Goal: Task Accomplishment & Management: Manage account settings

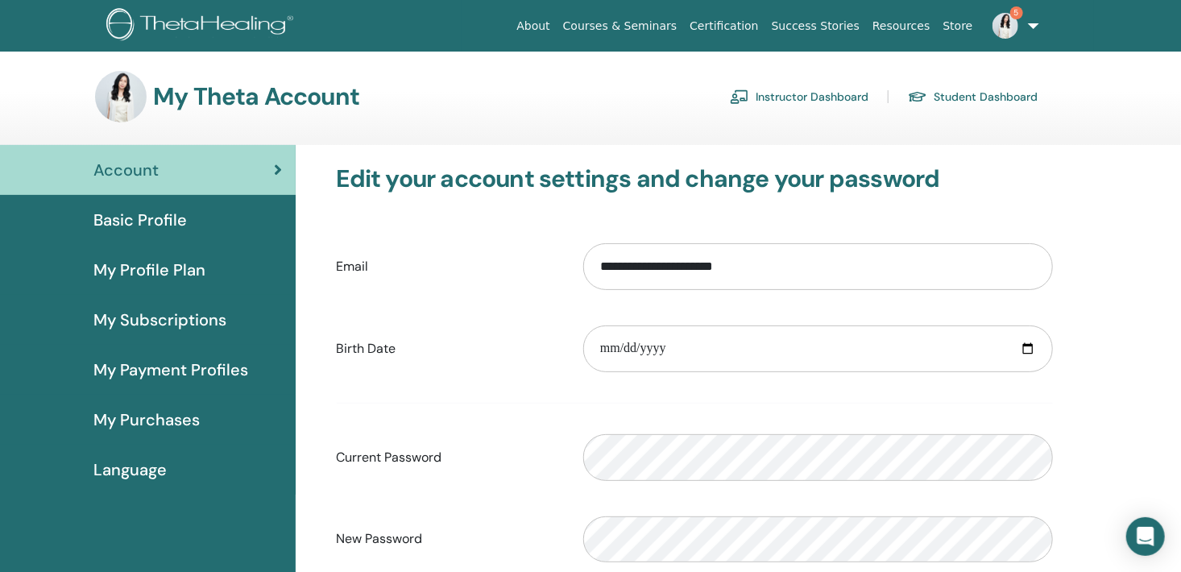
click at [799, 99] on link "Instructor Dashboard" at bounding box center [799, 97] width 139 height 26
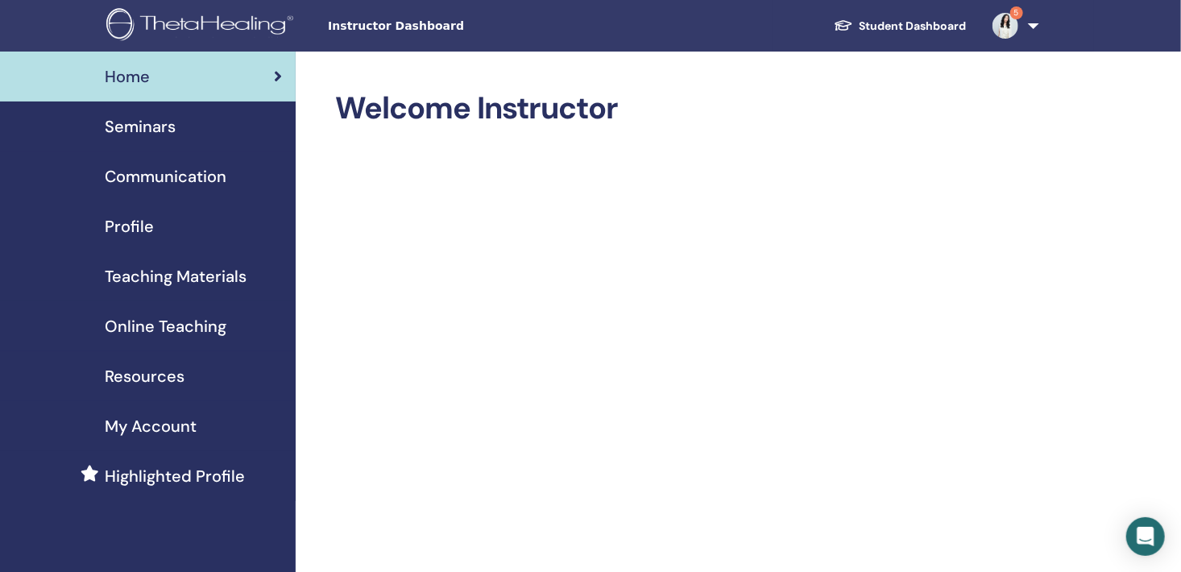
click at [115, 140] on link "Seminars" at bounding box center [148, 127] width 296 height 50
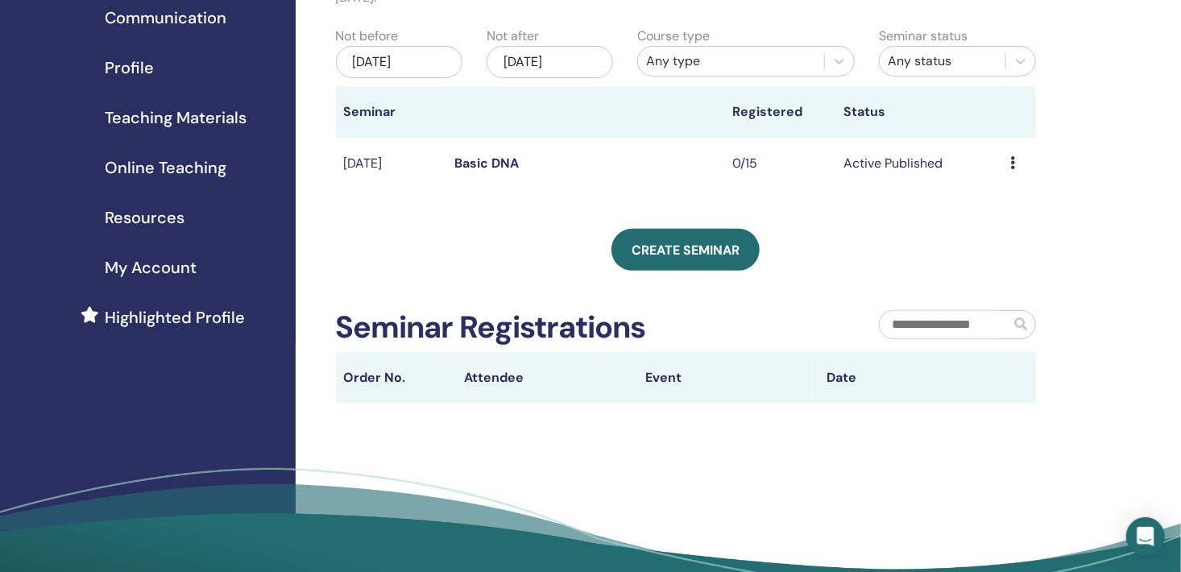
scroll to position [161, 0]
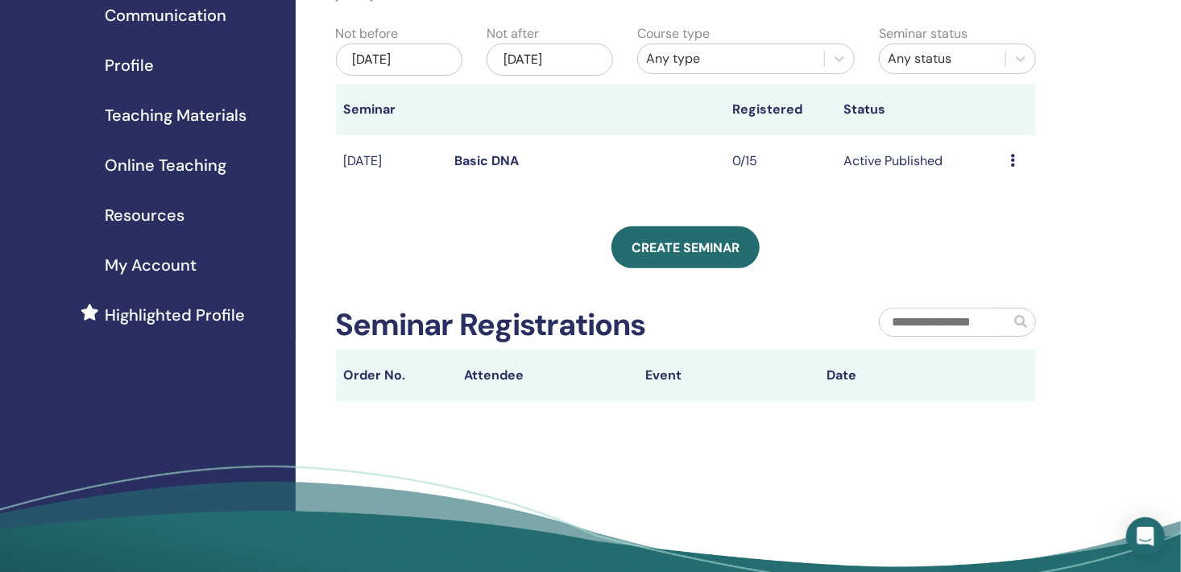
click at [1011, 156] on icon at bounding box center [1013, 160] width 5 height 13
click at [1037, 154] on div "My Seminars You can customize the filter to explore upcoming seminars beyond th…" at bounding box center [739, 258] width 886 height 736
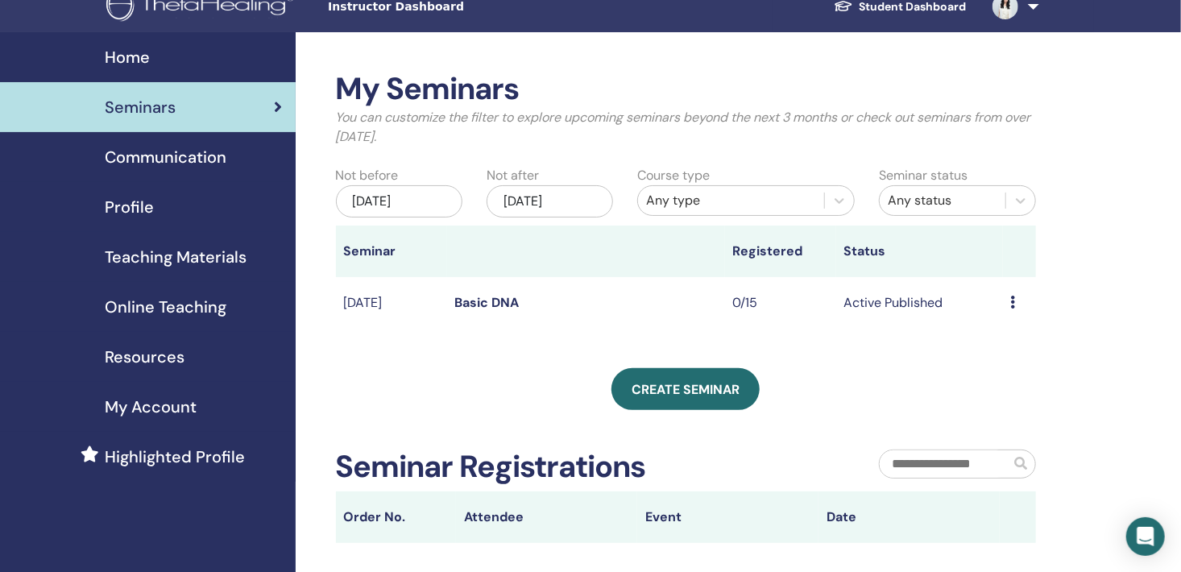
scroll to position [0, 0]
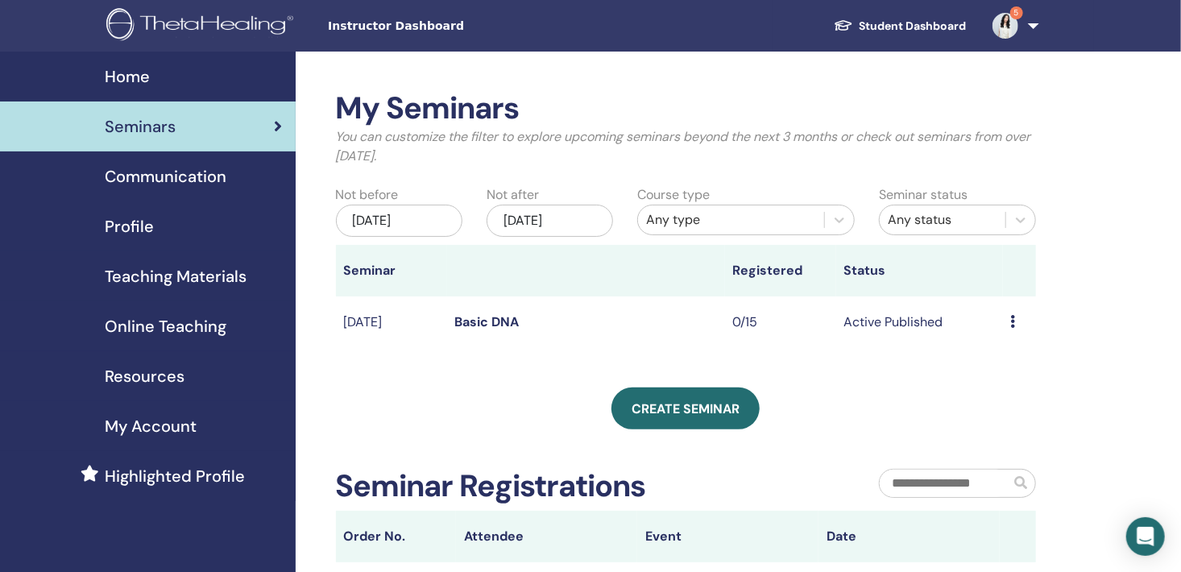
click at [508, 327] on link "Basic DNA" at bounding box center [487, 321] width 64 height 17
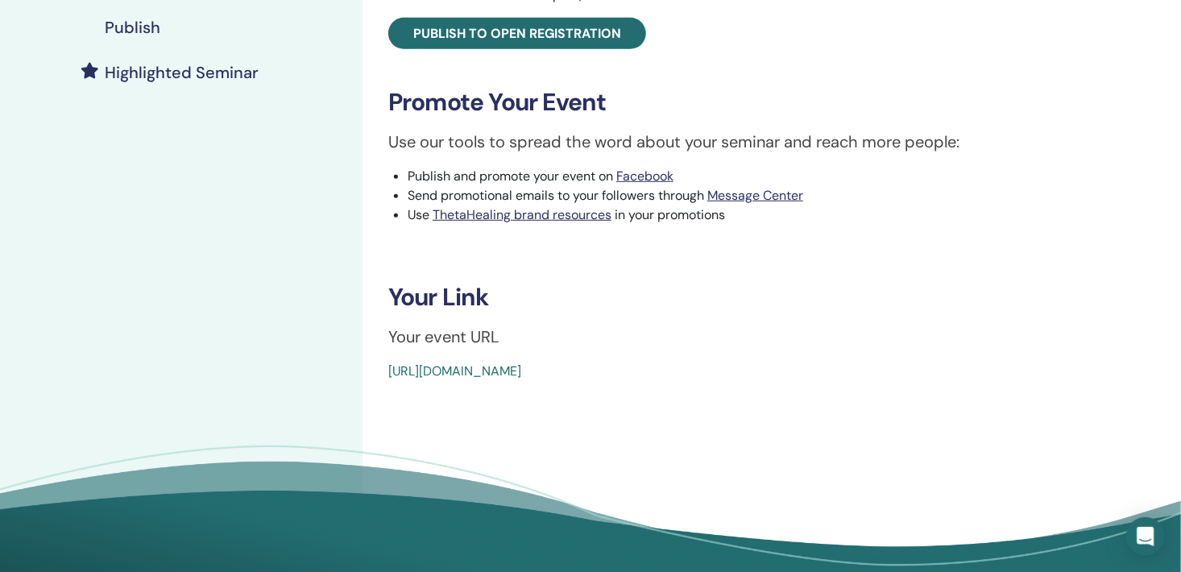
scroll to position [415, 0]
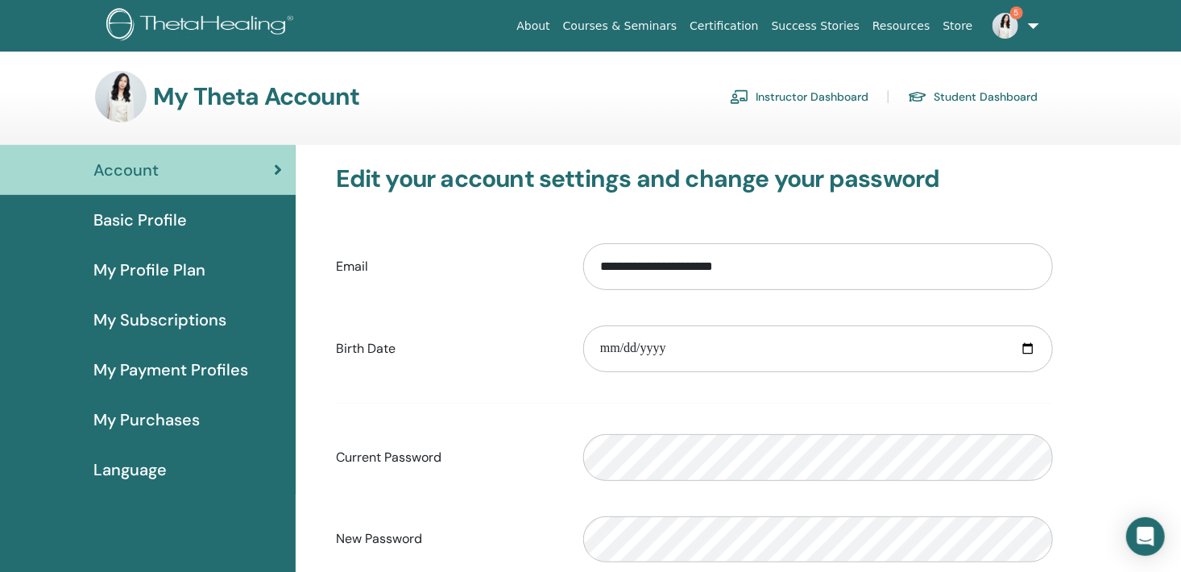
click at [784, 94] on link "Instructor Dashboard" at bounding box center [799, 97] width 139 height 26
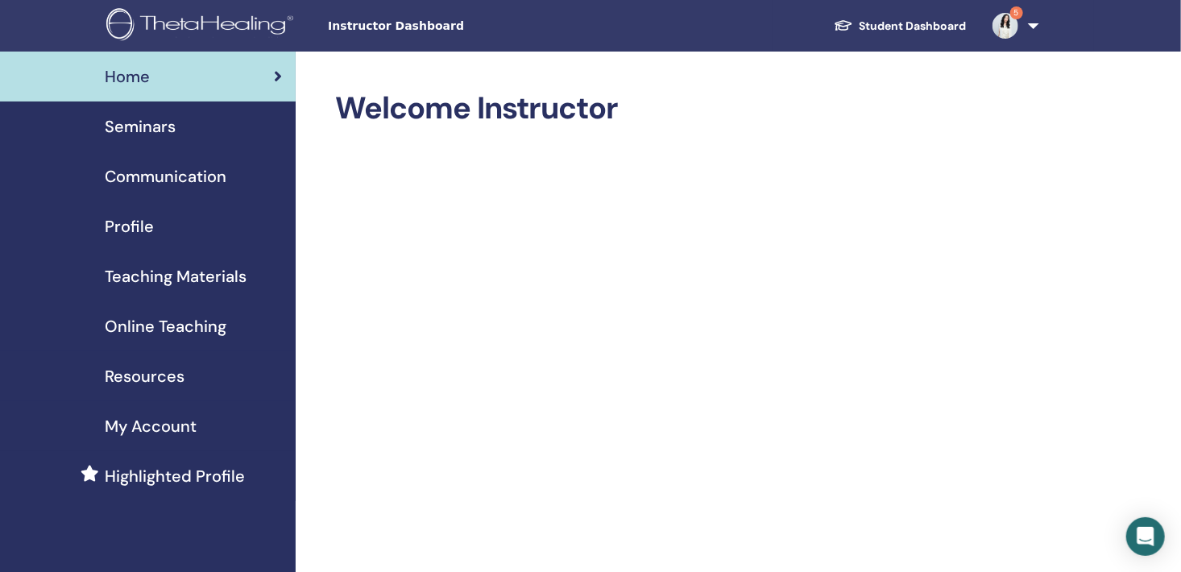
click at [172, 123] on span "Seminars" at bounding box center [140, 126] width 71 height 24
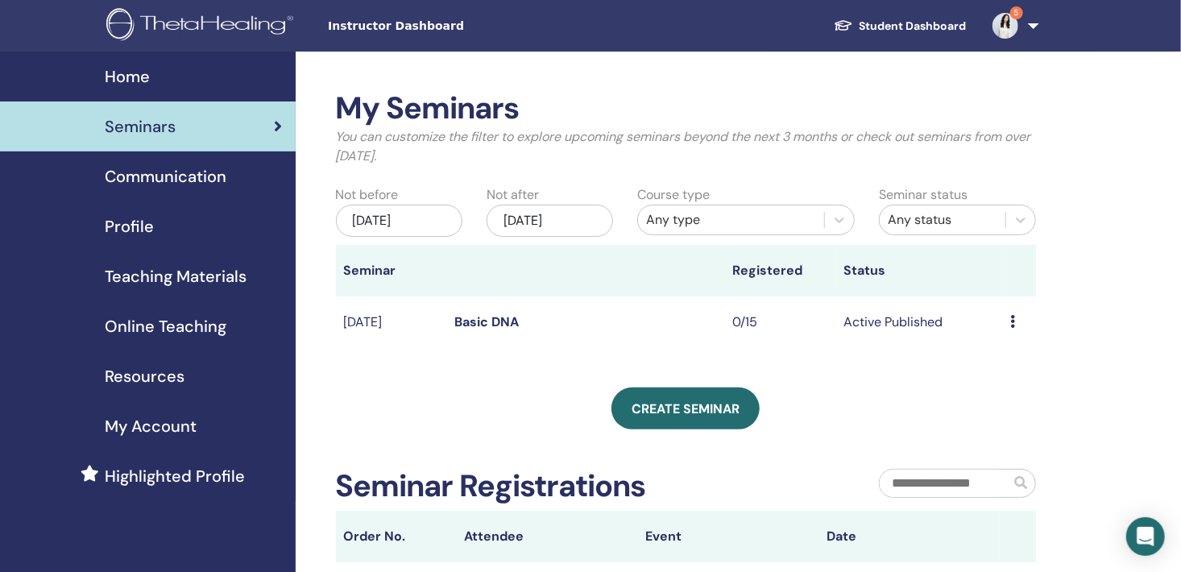
click at [496, 329] on link "Basic DNA" at bounding box center [487, 321] width 64 height 17
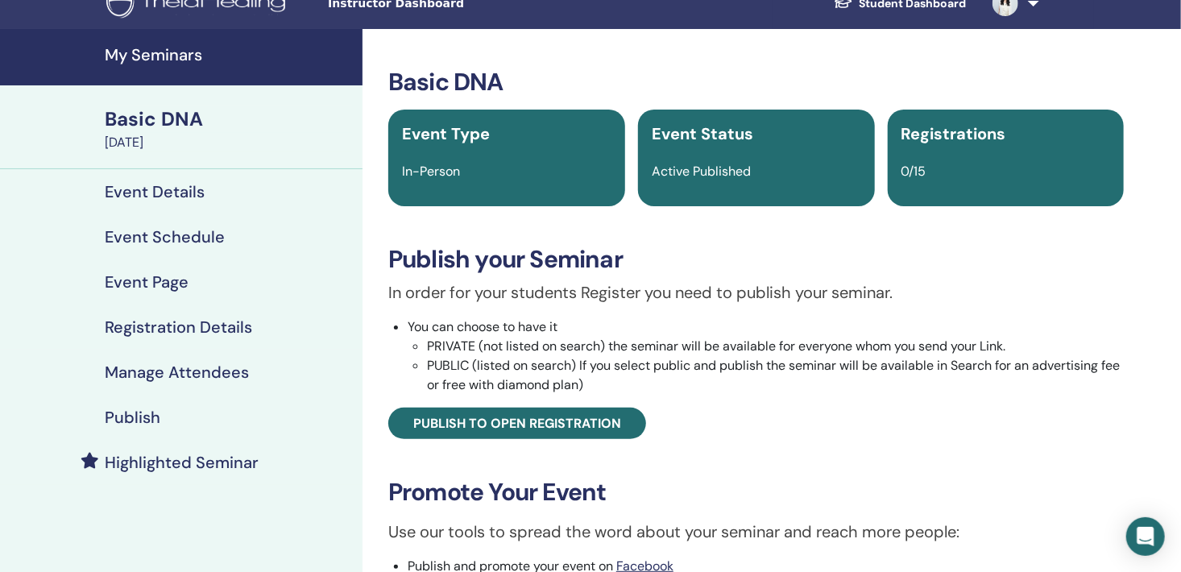
scroll to position [19, 0]
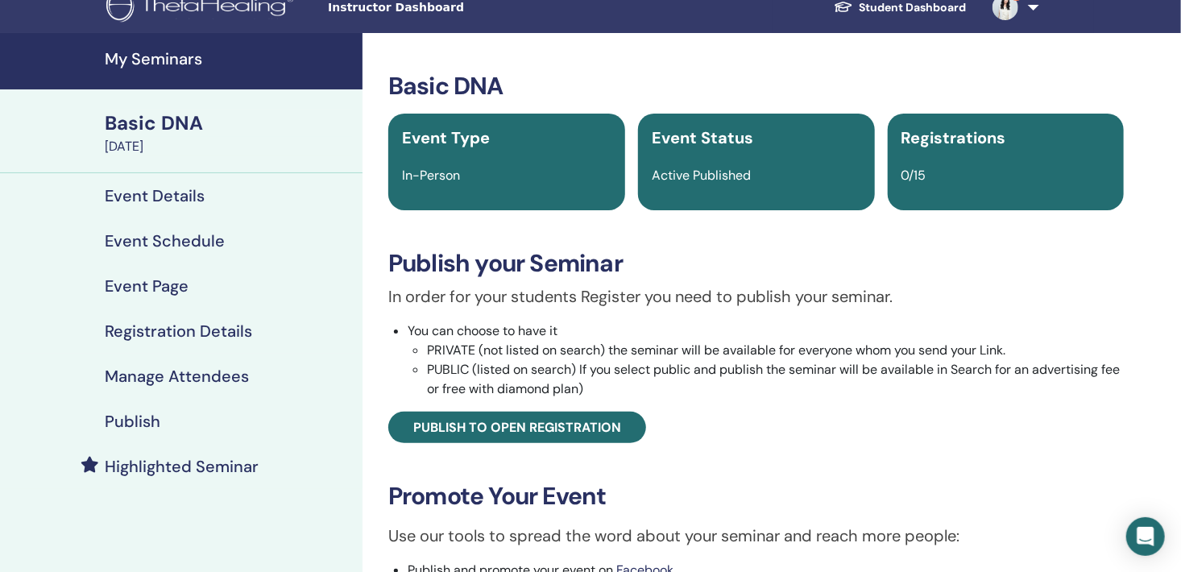
click at [209, 334] on h4 "Registration Details" at bounding box center [178, 331] width 147 height 19
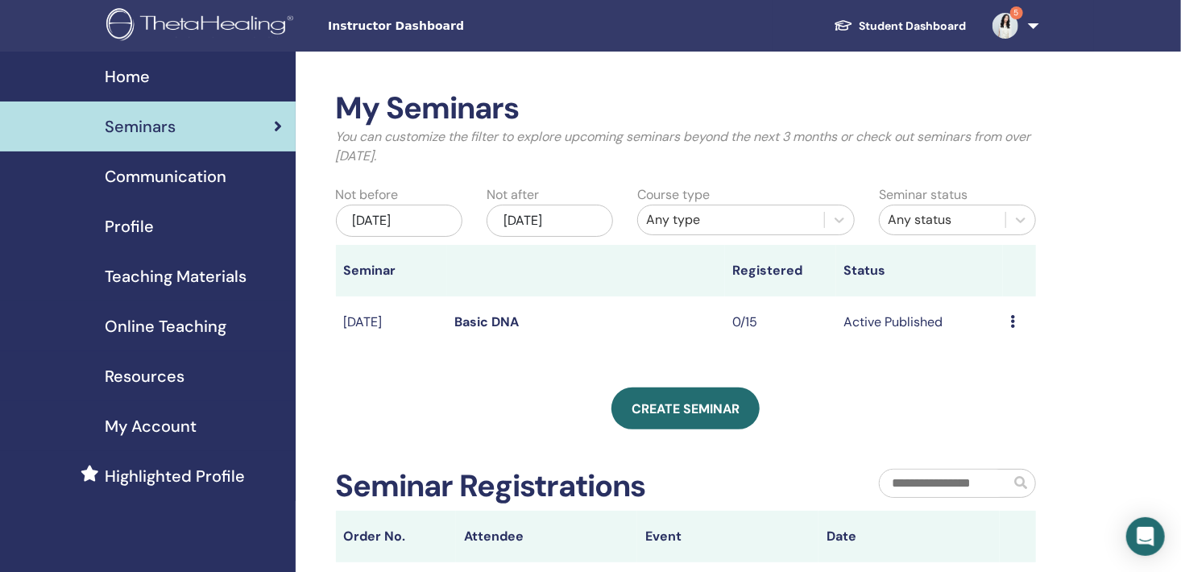
click at [1016, 327] on div "Preview Edit Attendees Cancel" at bounding box center [1019, 322] width 17 height 19
click at [1014, 391] on link "Attendees" at bounding box center [1009, 388] width 61 height 17
